Goal: Check status: Check status

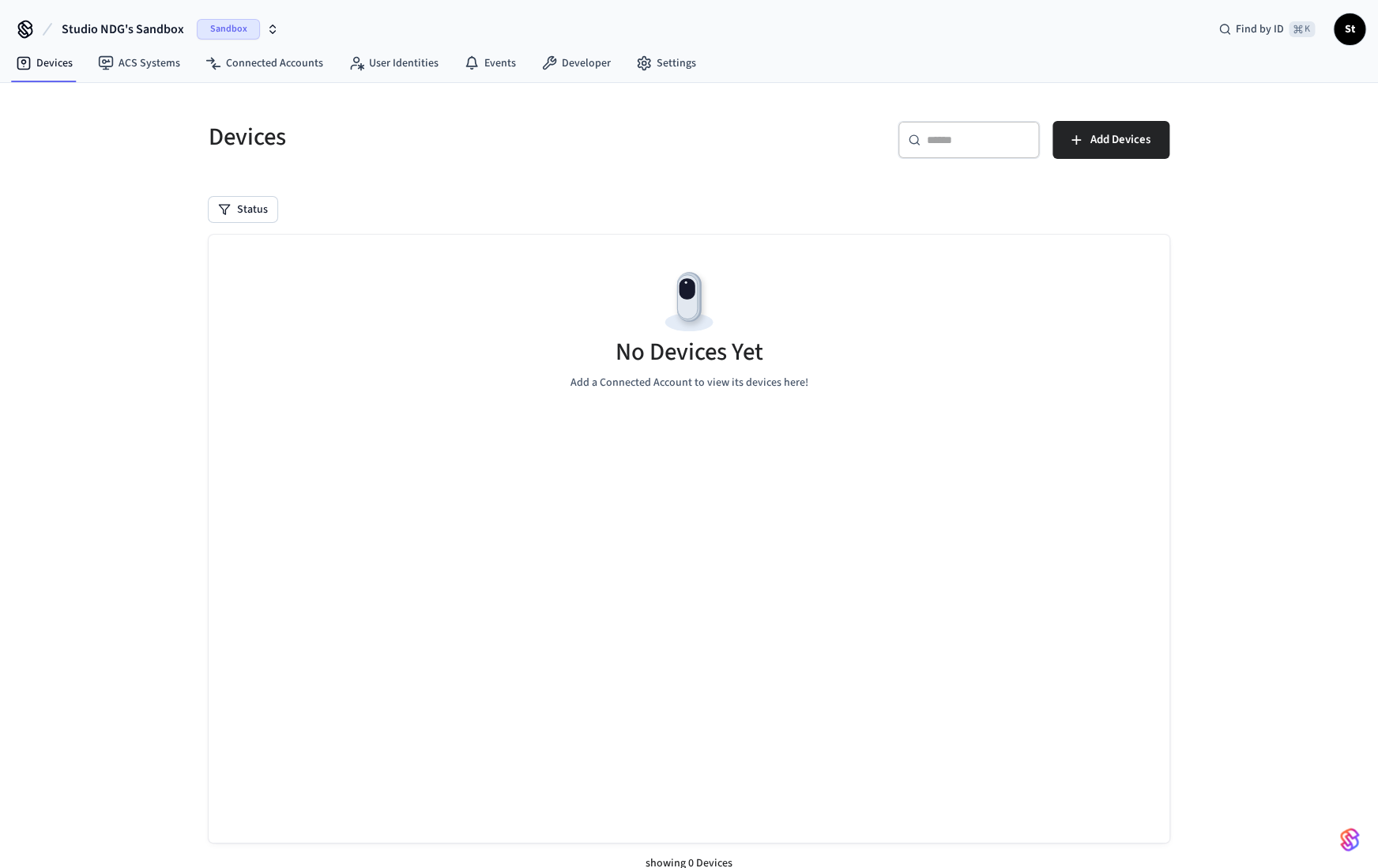
click at [271, 26] on icon "button" at bounding box center [273, 26] width 6 height 3
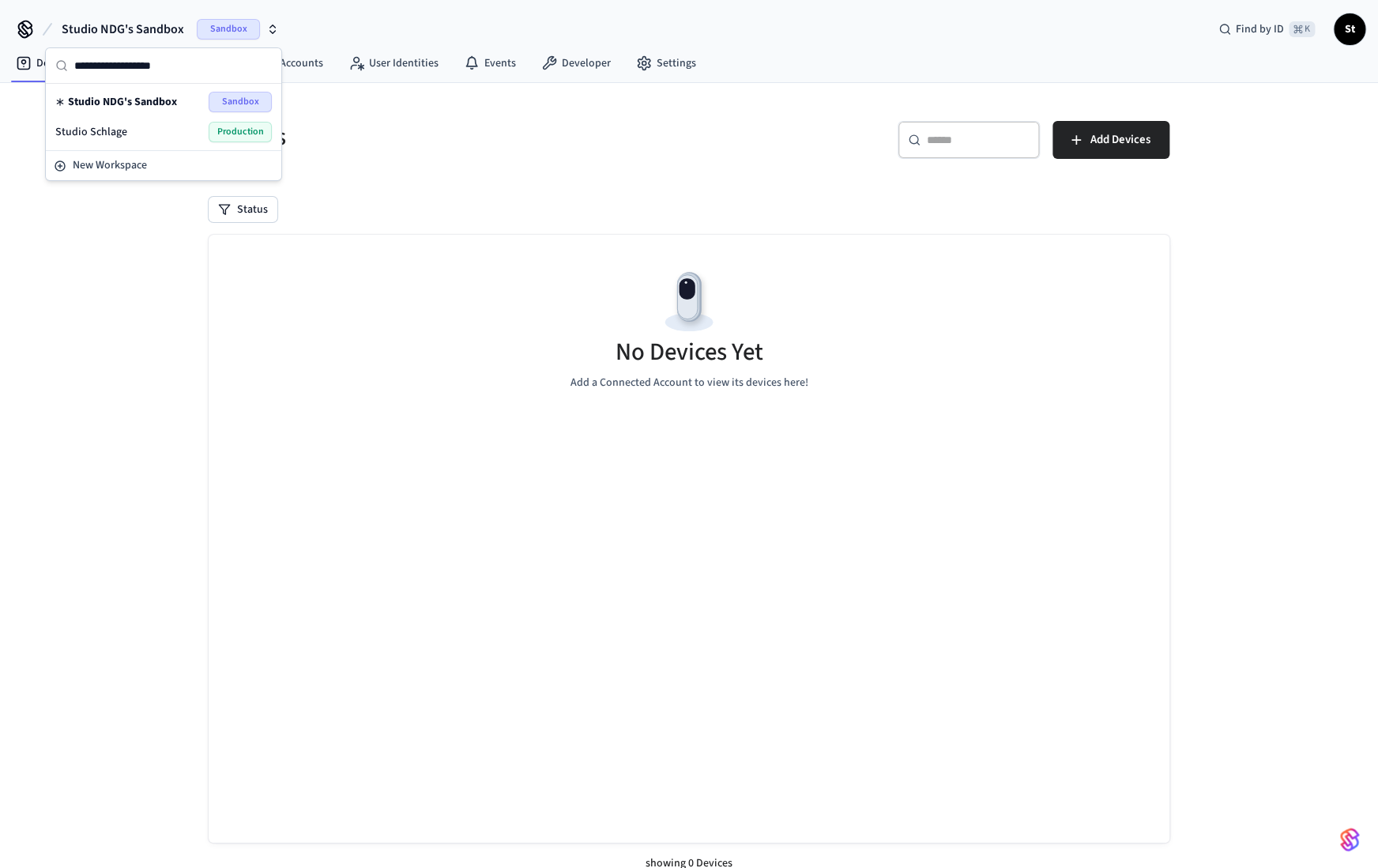
click at [240, 126] on span "Production" at bounding box center [240, 132] width 63 height 21
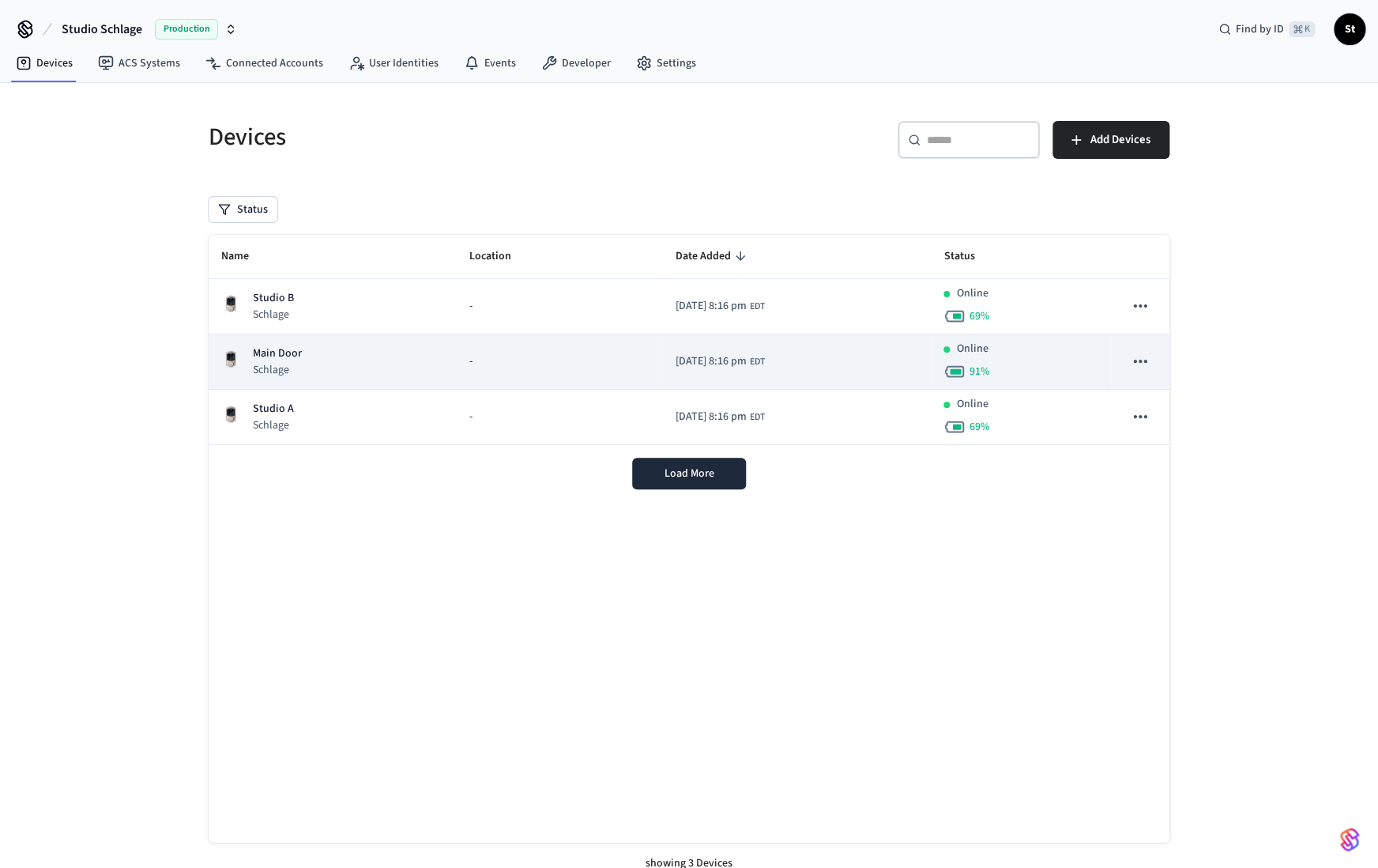
click at [321, 365] on div "Main Door Schlage" at bounding box center [333, 362] width 223 height 32
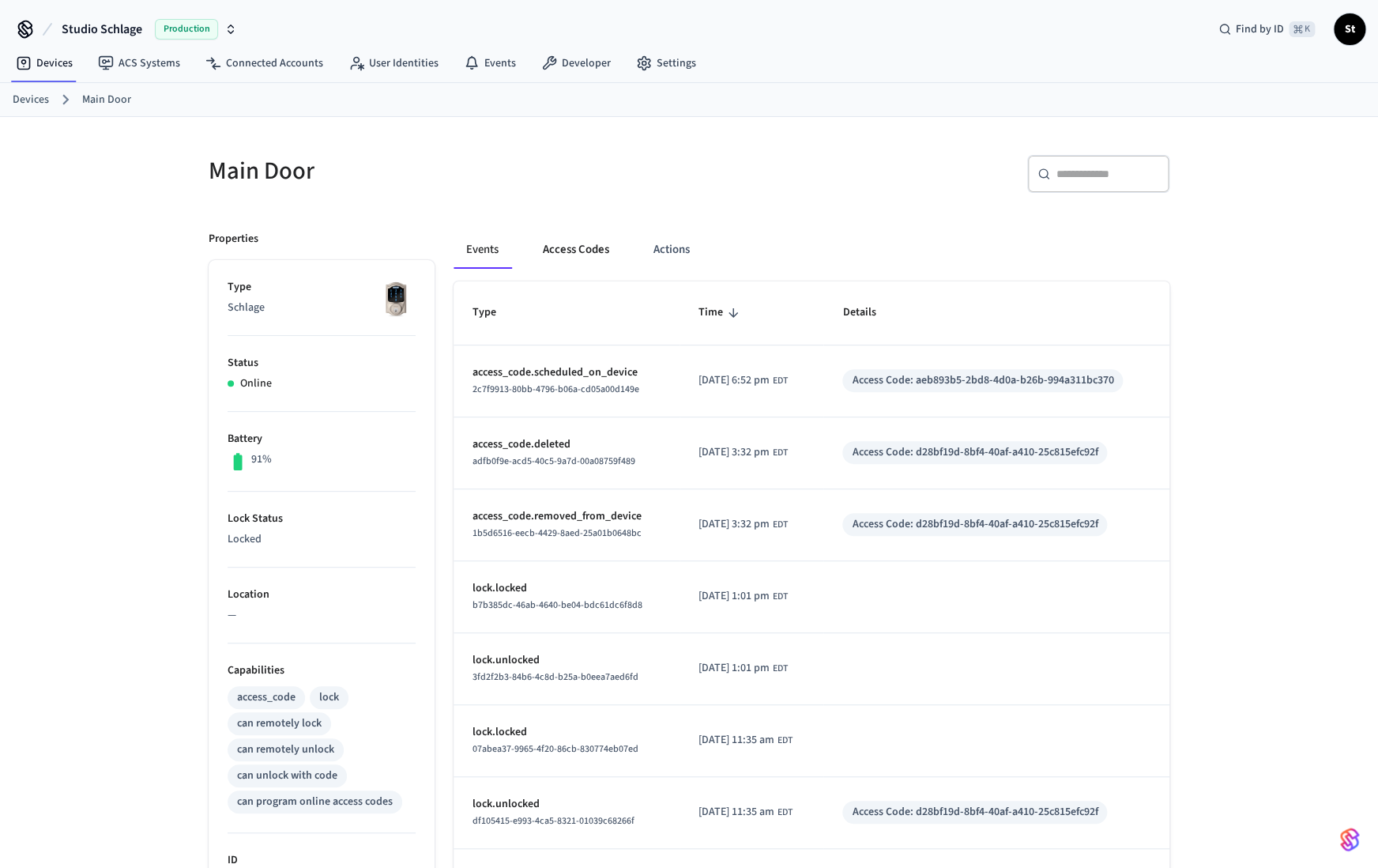
click at [573, 248] on button "Access Codes" at bounding box center [576, 250] width 92 height 38
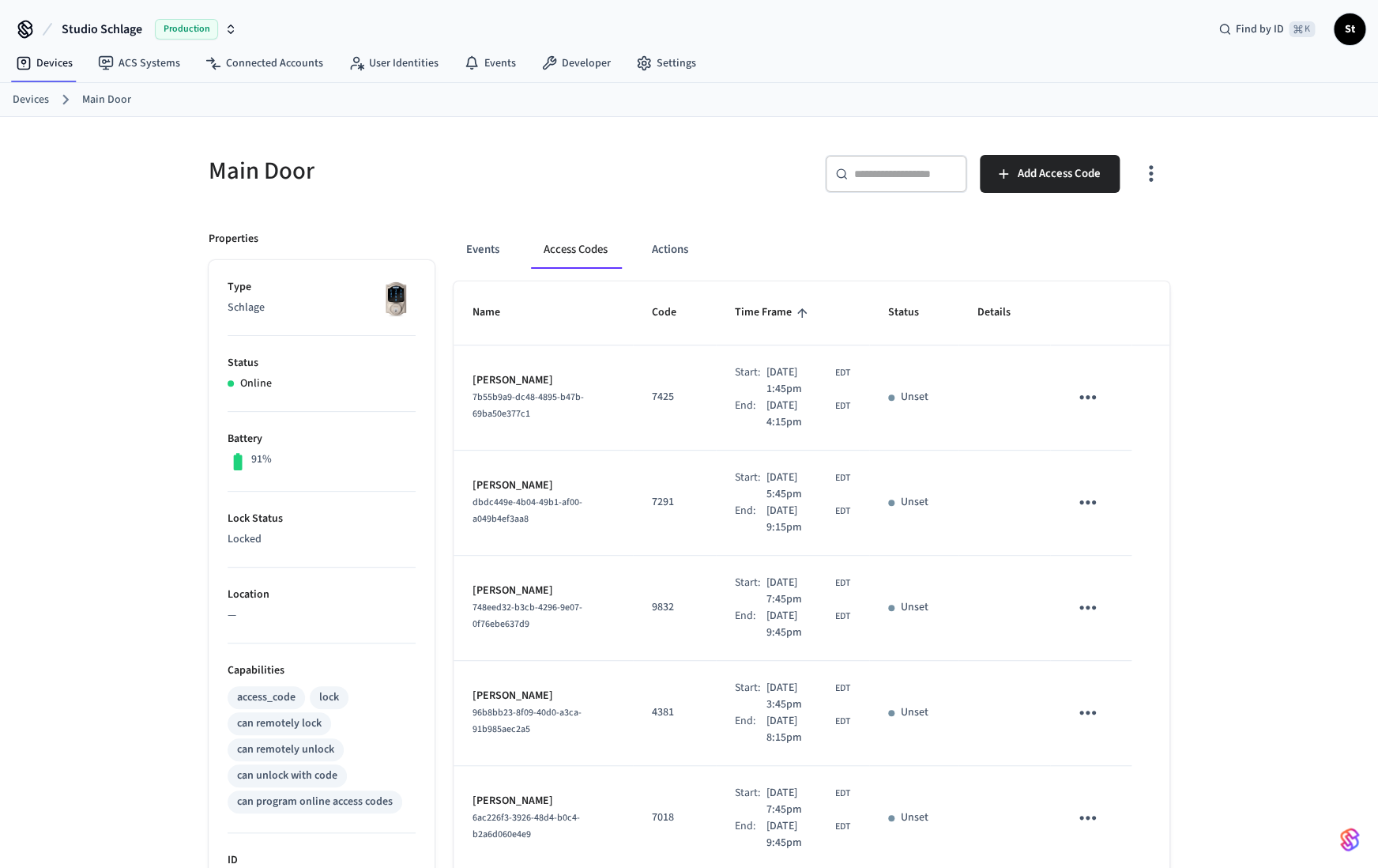
click at [26, 99] on link "Devices" at bounding box center [30, 101] width 37 height 17
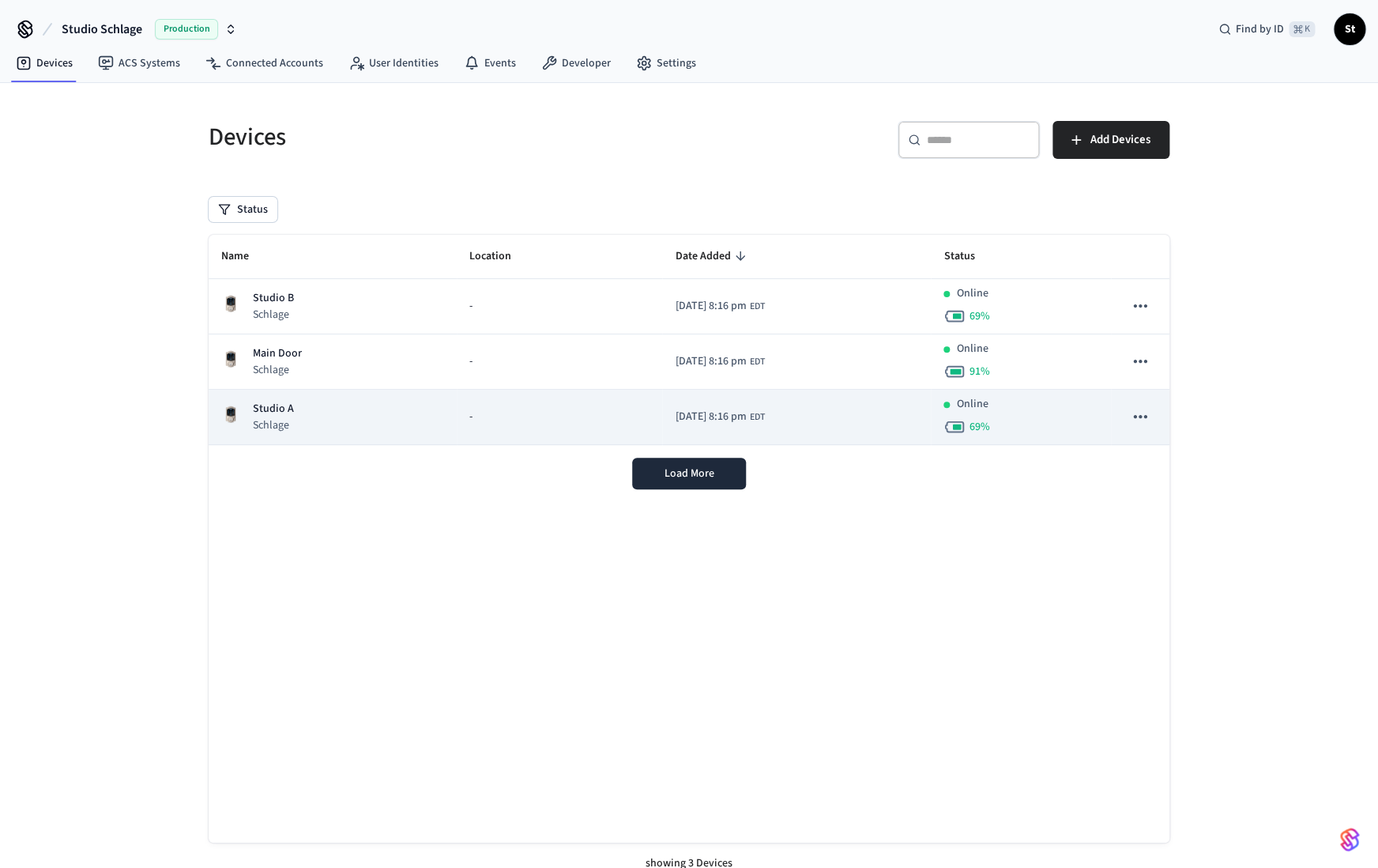
click at [365, 436] on td "Studio A Schlage" at bounding box center [333, 417] width 248 height 55
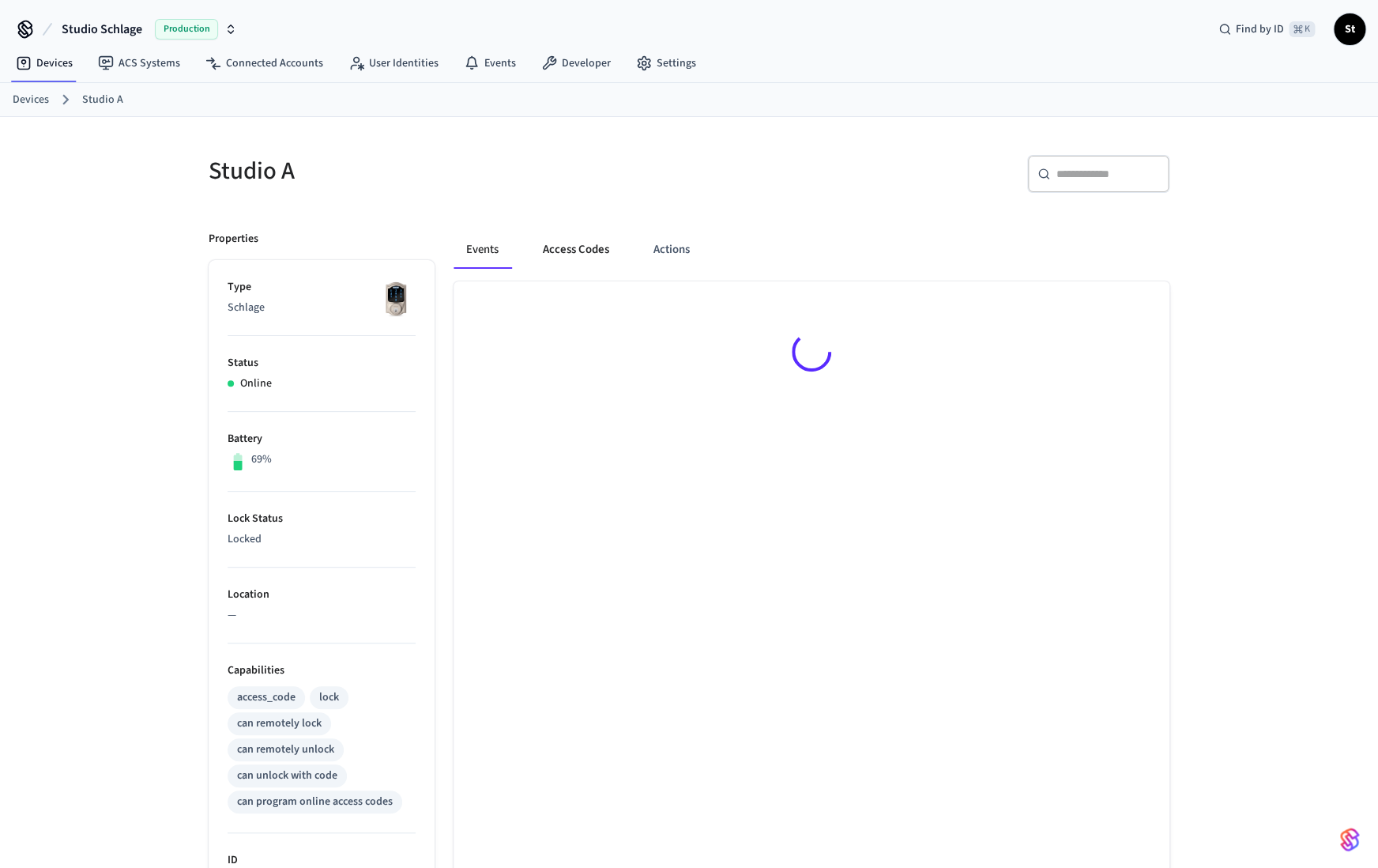
click at [594, 264] on button "Access Codes" at bounding box center [576, 250] width 92 height 38
